Goal: Information Seeking & Learning: Learn about a topic

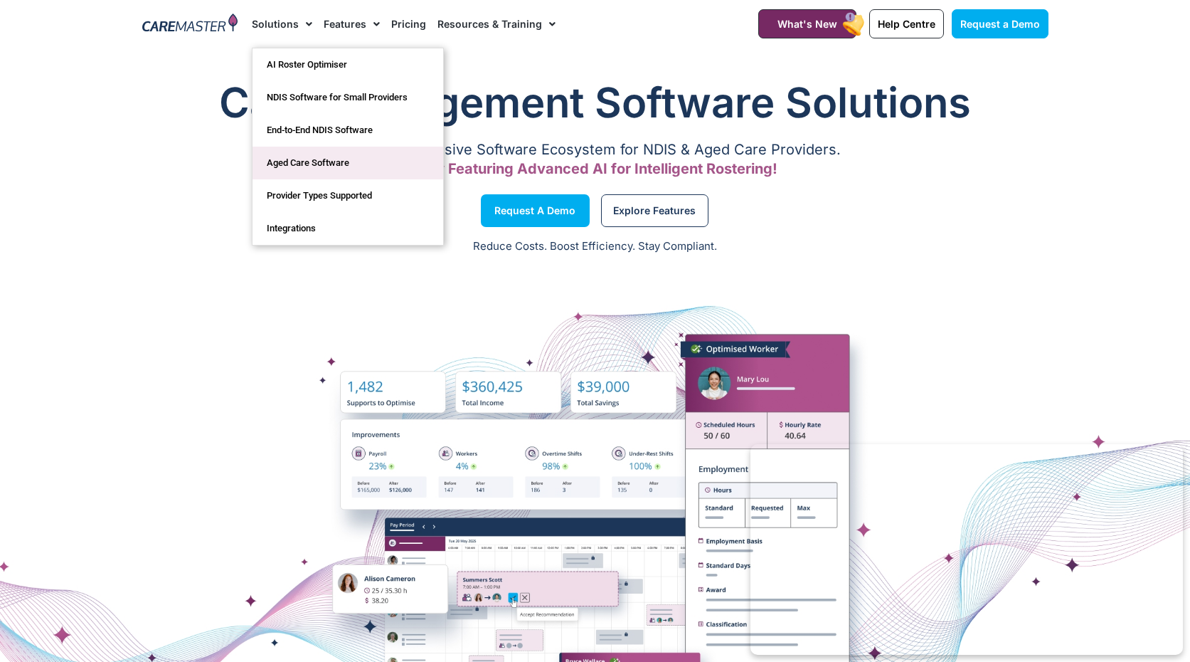
click at [349, 176] on link "Aged Care Software" at bounding box center [348, 163] width 191 height 33
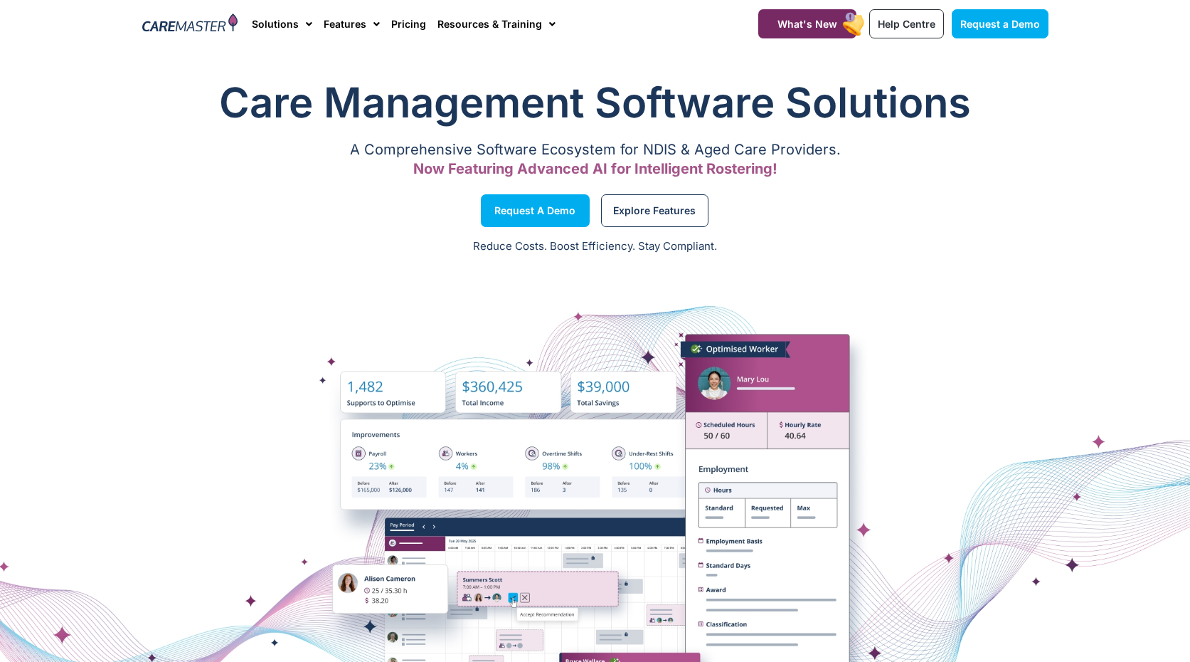
click at [412, 26] on link "Pricing" at bounding box center [408, 24] width 35 height 48
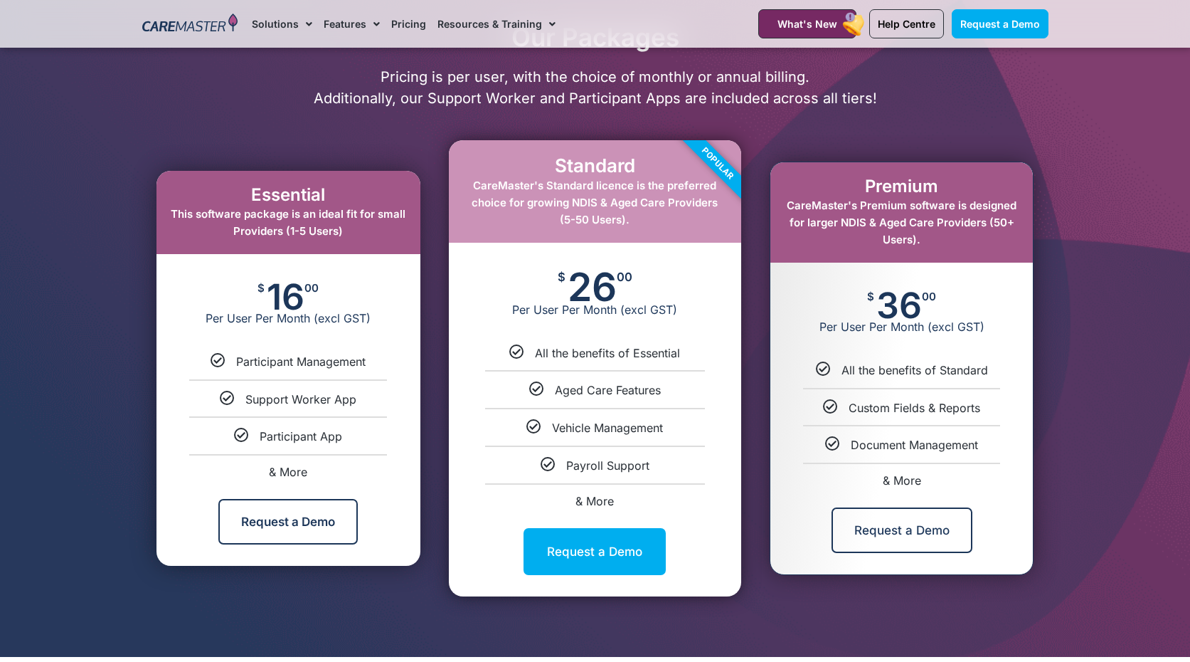
scroll to position [692, 0]
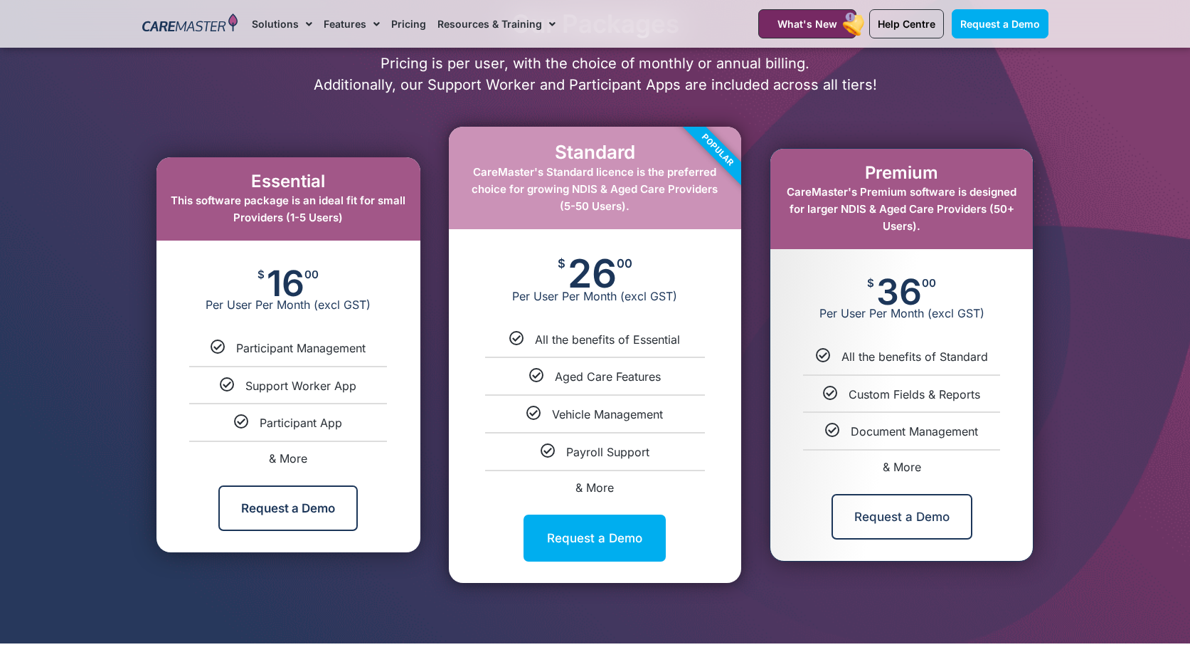
click at [300, 463] on span "& More" at bounding box center [288, 458] width 38 height 14
select select "***"
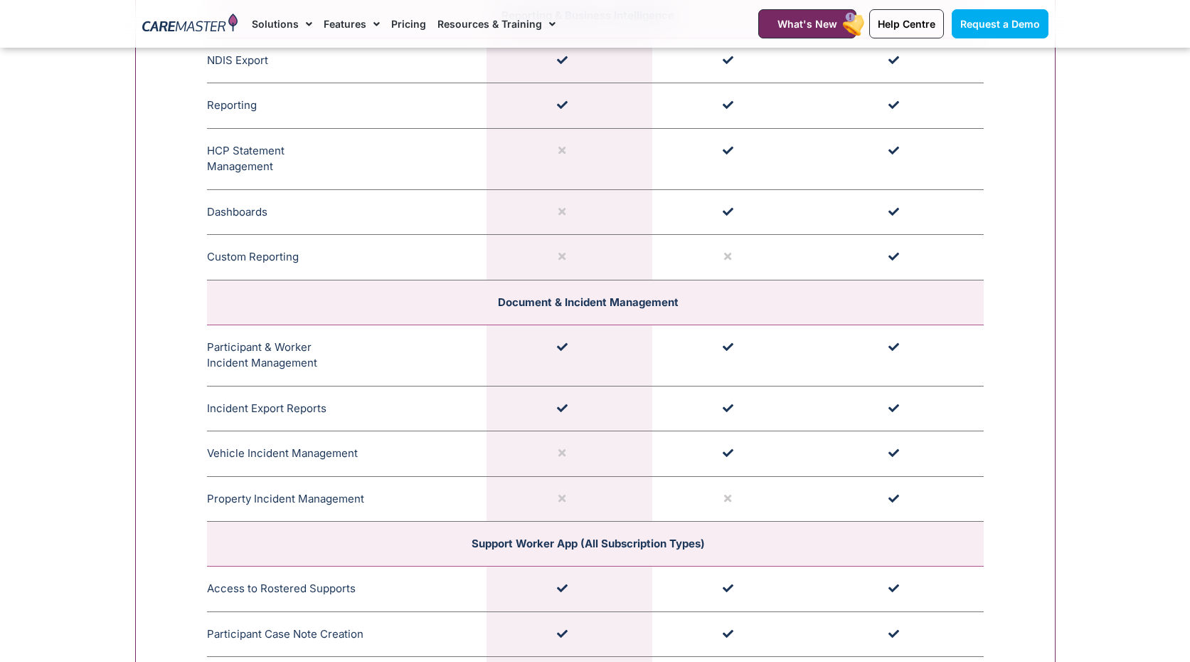
scroll to position [3250, 0]
